Goal: Find specific page/section: Find specific page/section

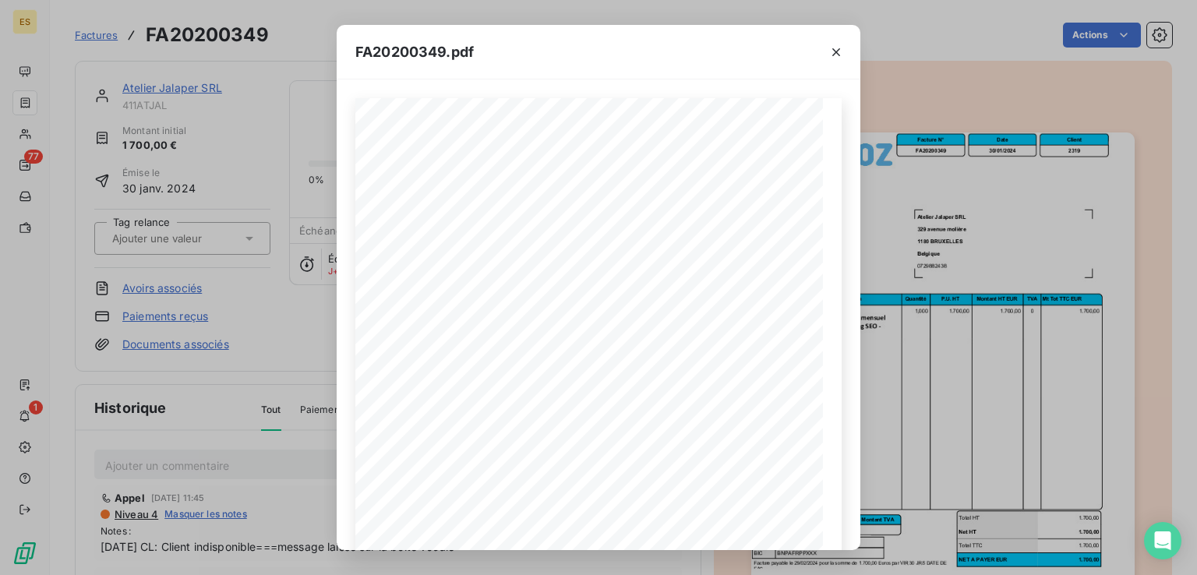
click at [101, 37] on div "FA20200349.pdf Référence Désignation Quantité P.U. HT Montant HT EUR TVA Mt Tot…" at bounding box center [598, 287] width 1197 height 575
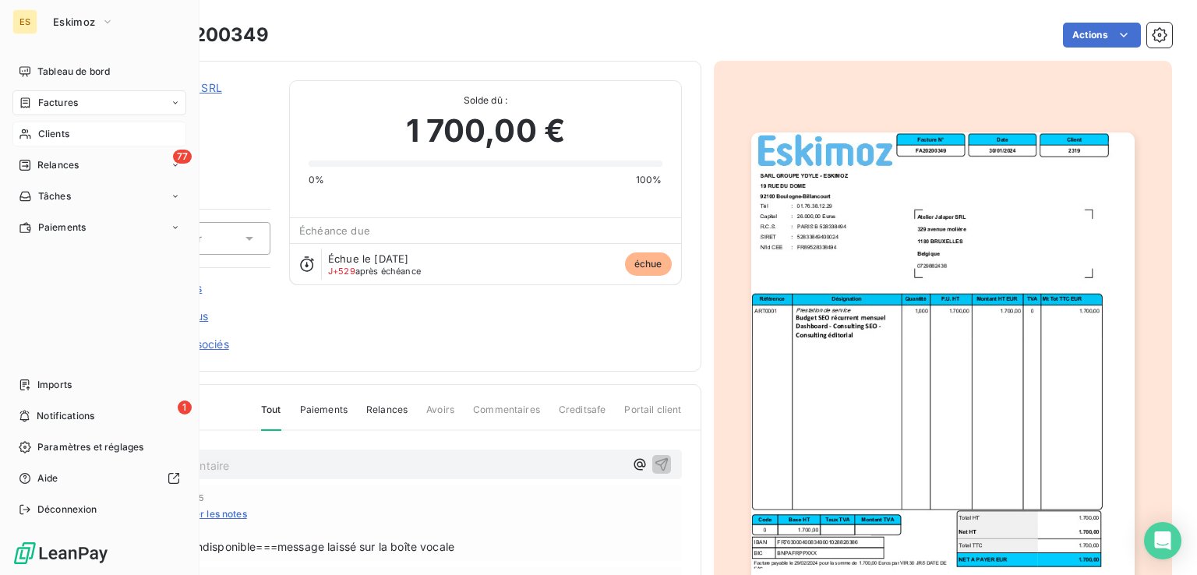
click at [47, 128] on span "Clients" at bounding box center [53, 134] width 31 height 14
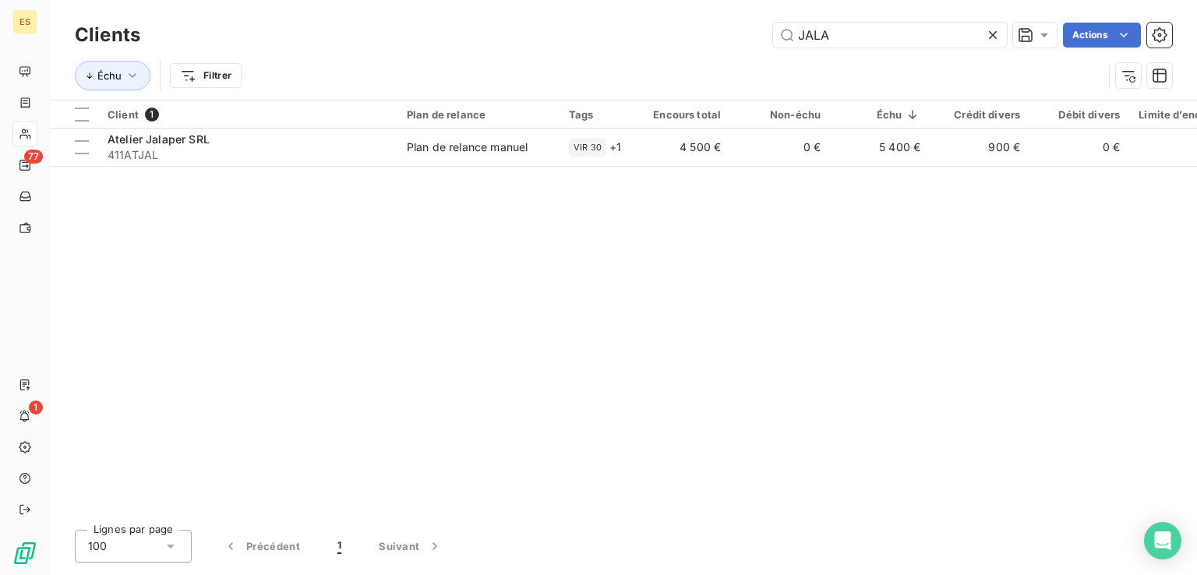
drag, startPoint x: 864, startPoint y: 42, endPoint x: 667, endPoint y: -8, distance: 202.7
click at [667, 0] on html "ES 77 1 Clients JALA Actions Échu Filtrer Client 1 Plan de relance Tags Encours…" at bounding box center [598, 287] width 1197 height 575
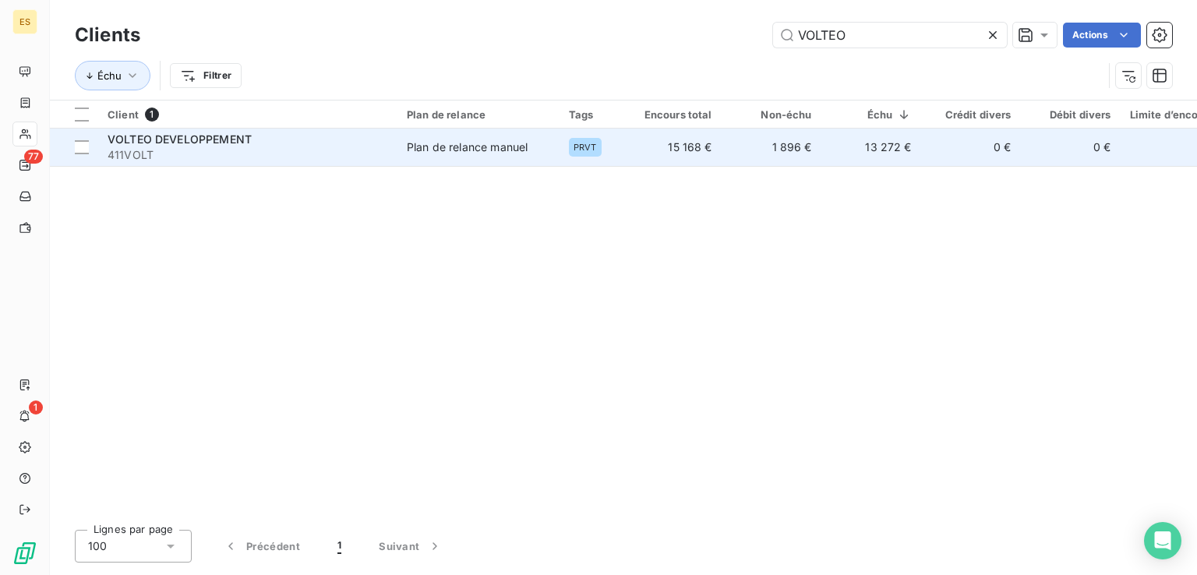
type input "VOLTEO"
click at [681, 137] on td "15 168 €" at bounding box center [672, 147] width 100 height 37
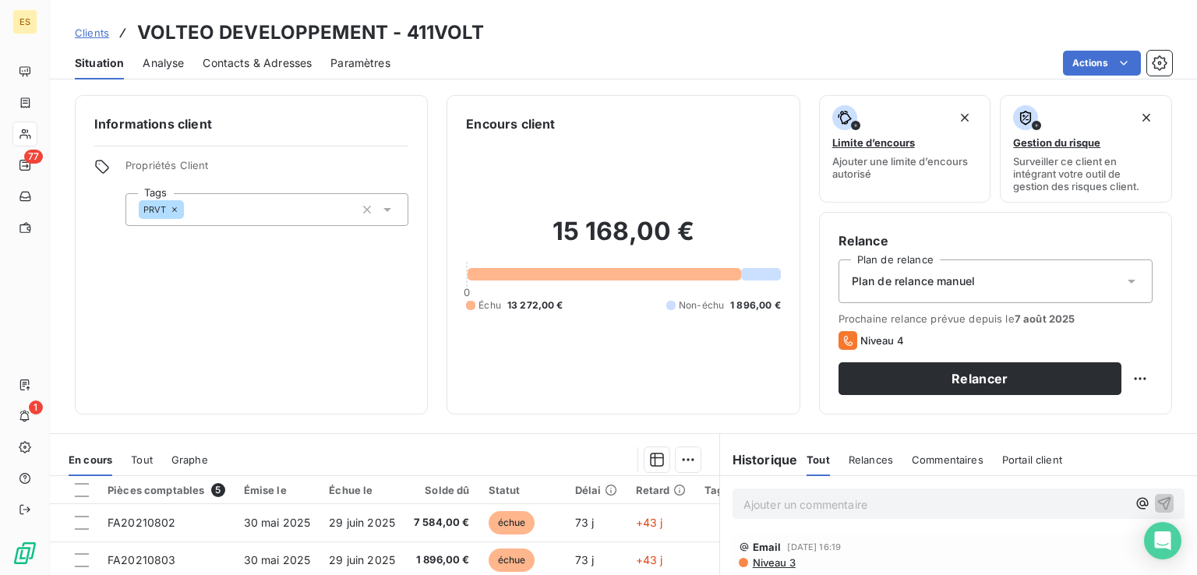
click at [94, 35] on span "Clients" at bounding box center [92, 33] width 34 height 12
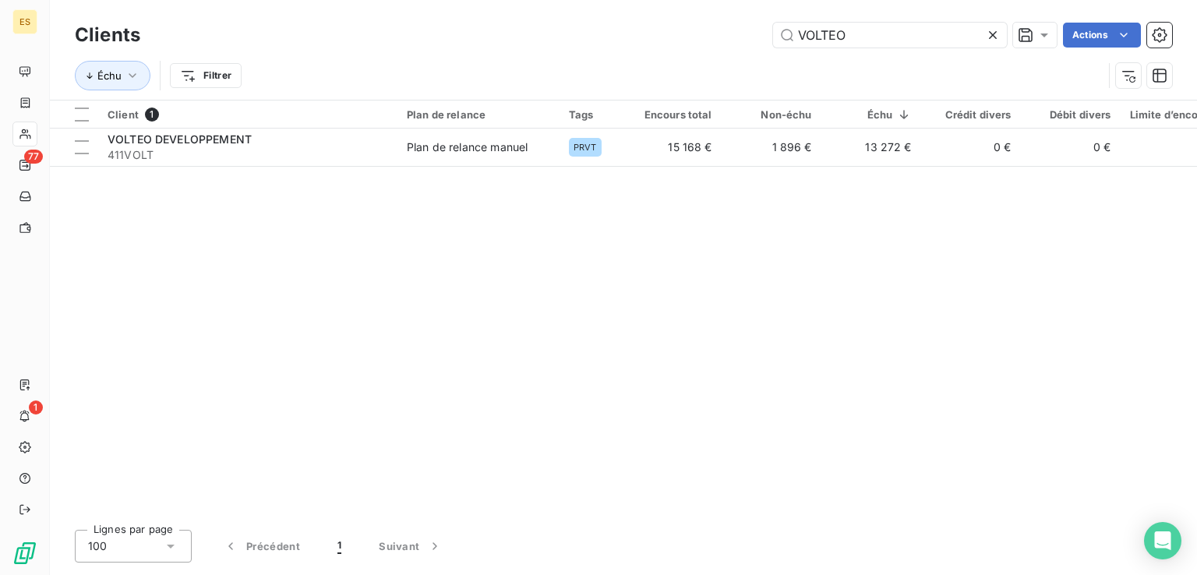
drag, startPoint x: 886, startPoint y: 26, endPoint x: 610, endPoint y: 4, distance: 276.8
click at [610, 4] on div "Clients VOLTEO Actions Échu Filtrer" at bounding box center [624, 50] width 1148 height 100
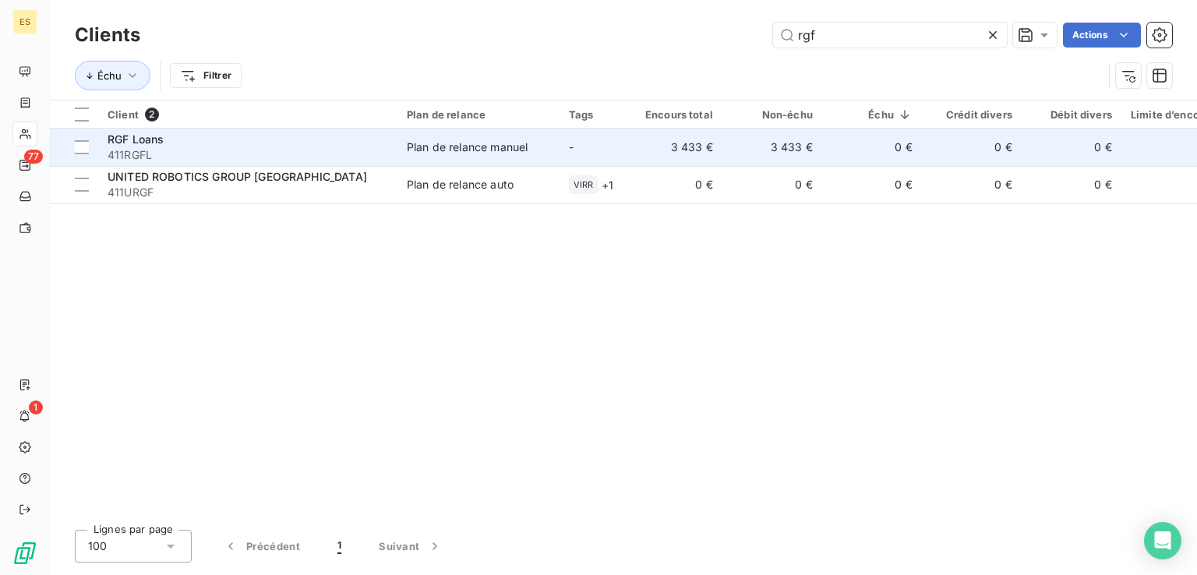
type input "rgf"
click at [277, 151] on span "411RGFL" at bounding box center [248, 155] width 281 height 16
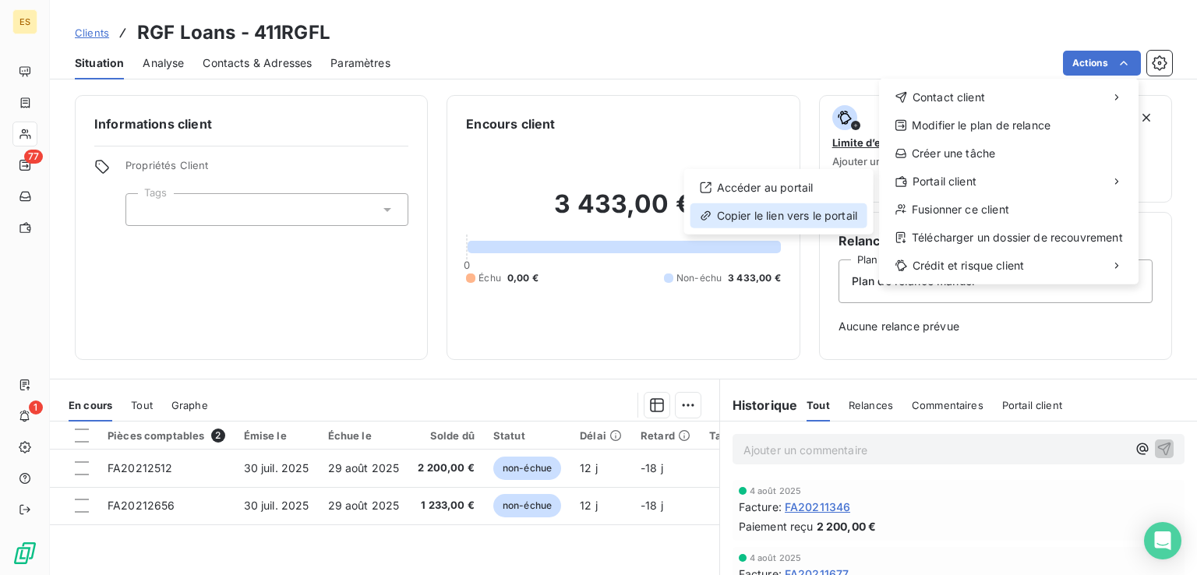
click at [810, 222] on div "Copier le lien vers le portail" at bounding box center [779, 215] width 177 height 25
